Goal: Task Accomplishment & Management: Use online tool/utility

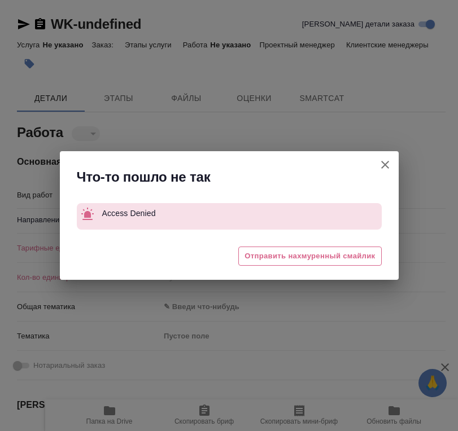
click at [385, 165] on icon "button" at bounding box center [385, 165] width 8 height 8
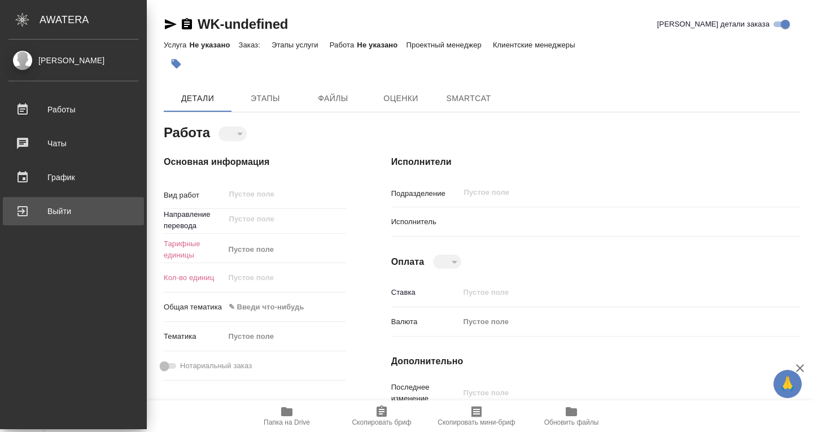
click at [25, 218] on div "Выйти" at bounding box center [73, 211] width 130 height 17
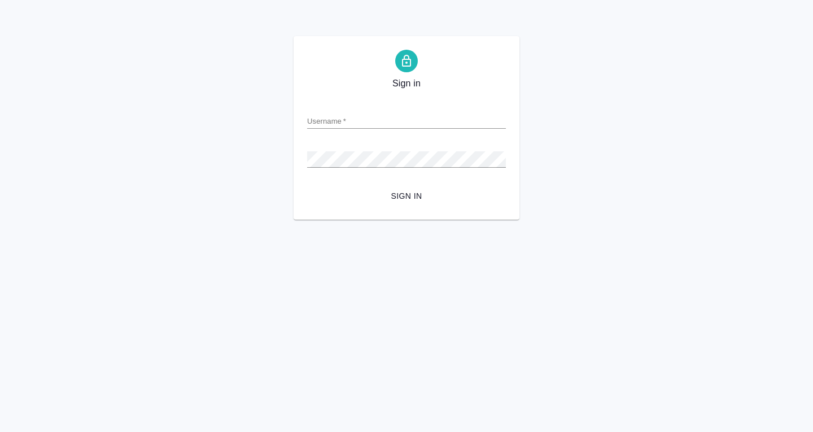
click at [404, 111] on div "Username   *" at bounding box center [406, 116] width 199 height 25
click at [405, 128] on input "Username   *" at bounding box center [406, 121] width 199 height 16
type input "b.wang@awatera.com"
click at [412, 195] on span "Sign in" at bounding box center [406, 196] width 181 height 14
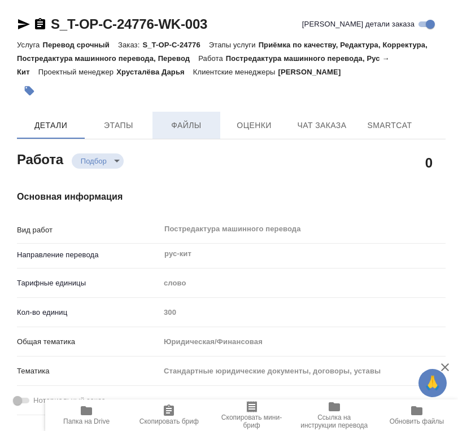
type textarea "x"
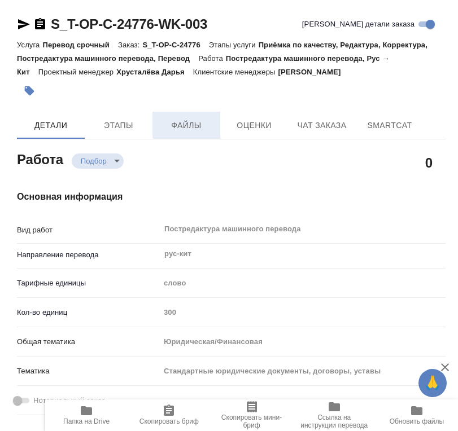
type textarea "x"
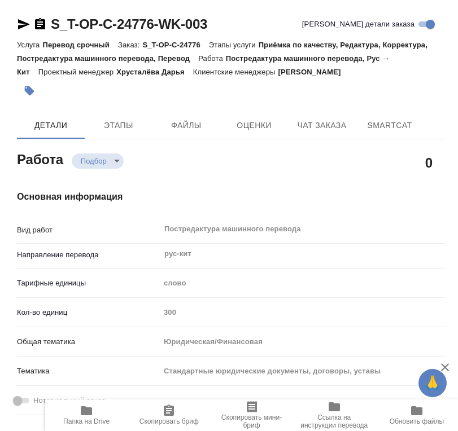
type textarea "x"
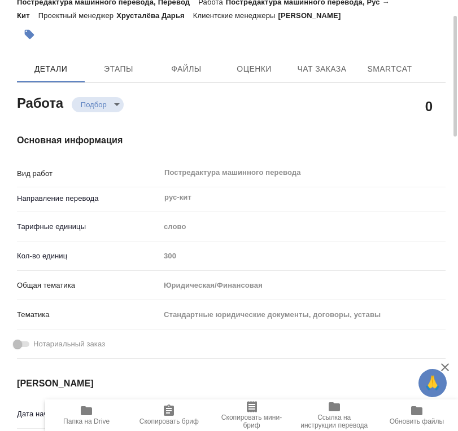
scroll to position [169, 0]
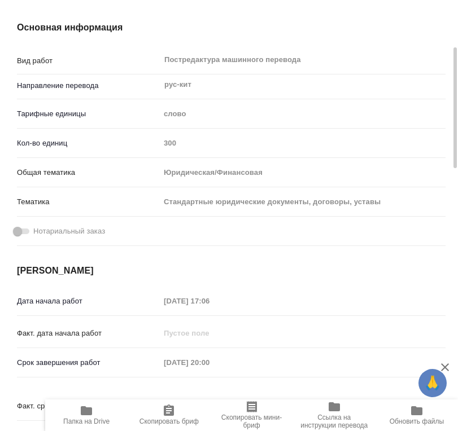
type textarea "x"
